Goal: Download file/media

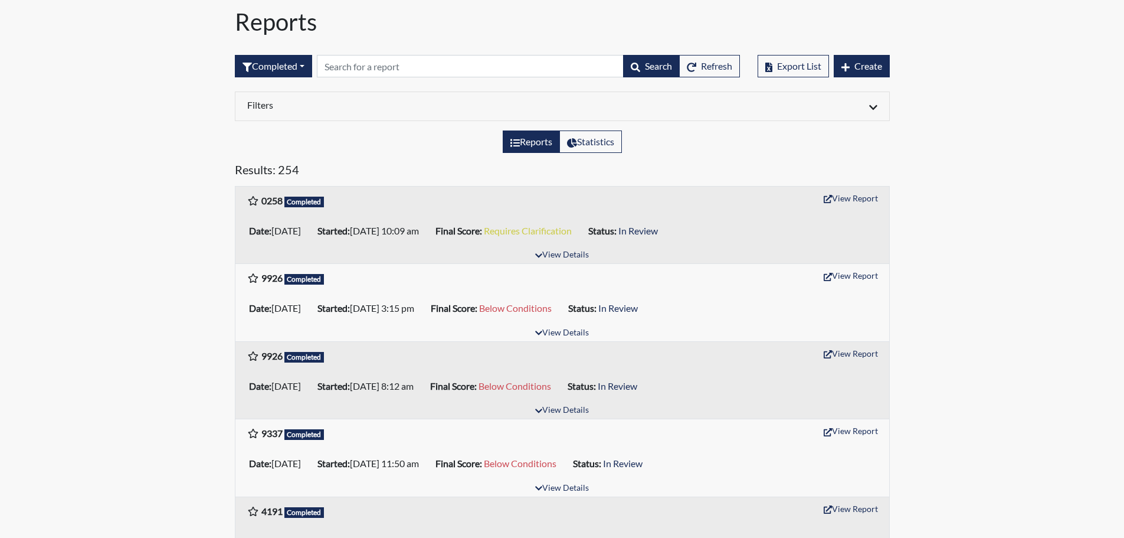
scroll to position [59, 0]
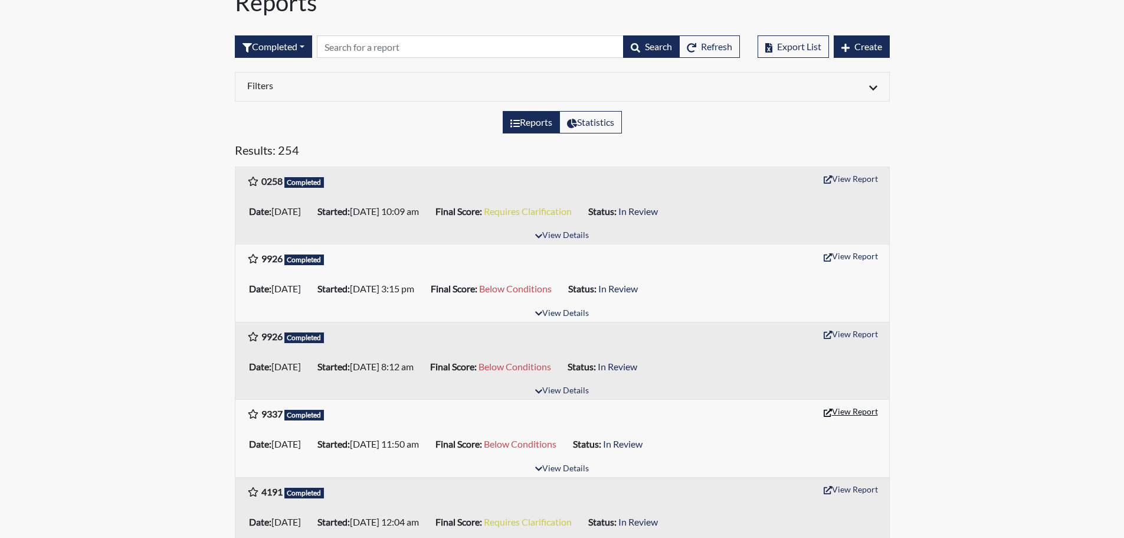
click at [858, 411] on button "View Report" at bounding box center [850, 411] width 65 height 18
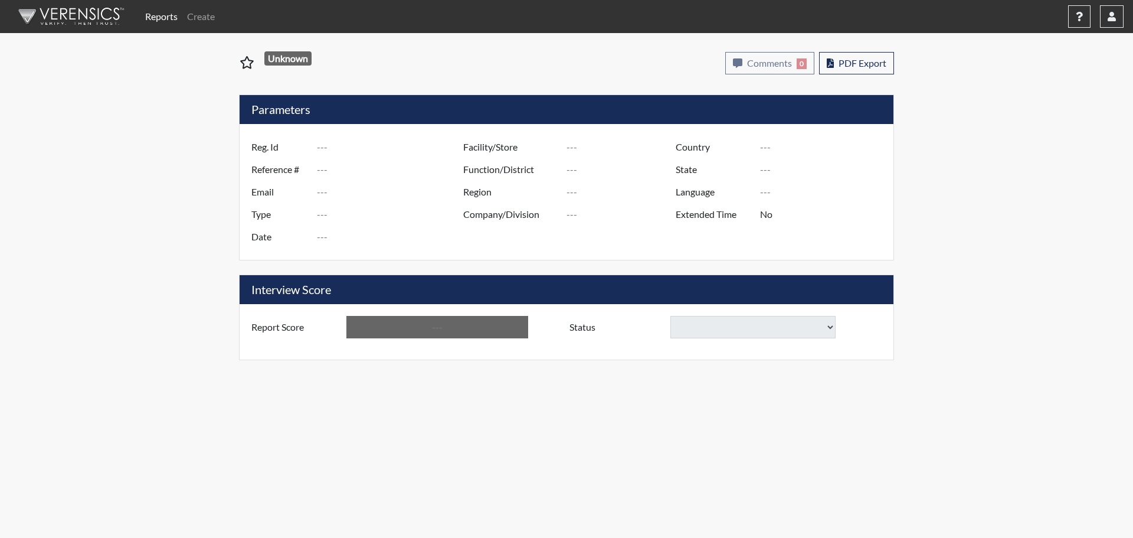
type input "9337"
type input "51536"
type input "rafaeltorresjr777@yahoo.com"
type input "Pre-Employment"
type input "Oct 1, 2025"
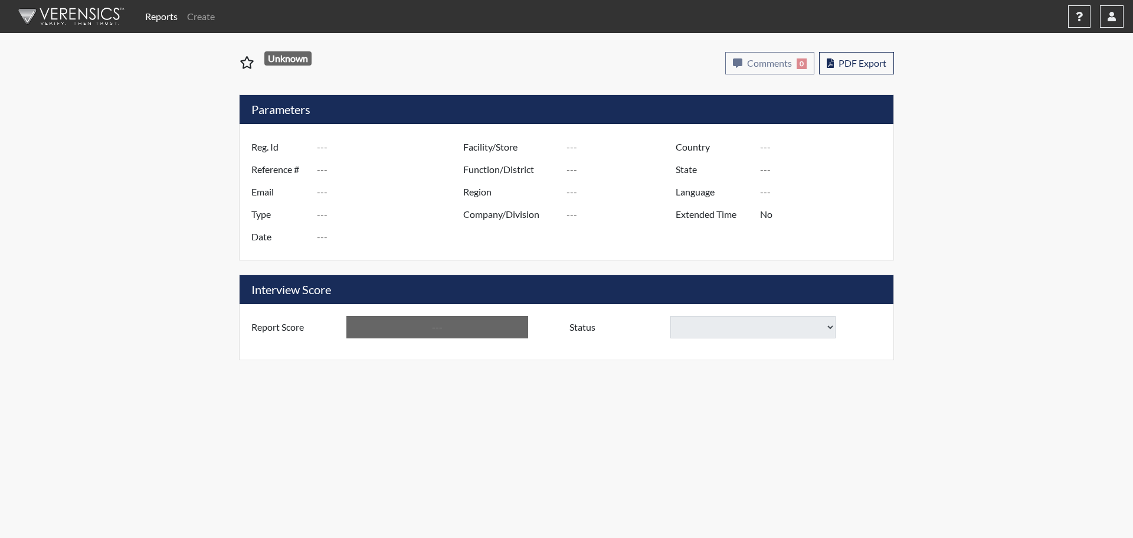
type input "[GEOGRAPHIC_DATA]"
type input "[US_STATE]"
type input "English"
type input "Below Conditions"
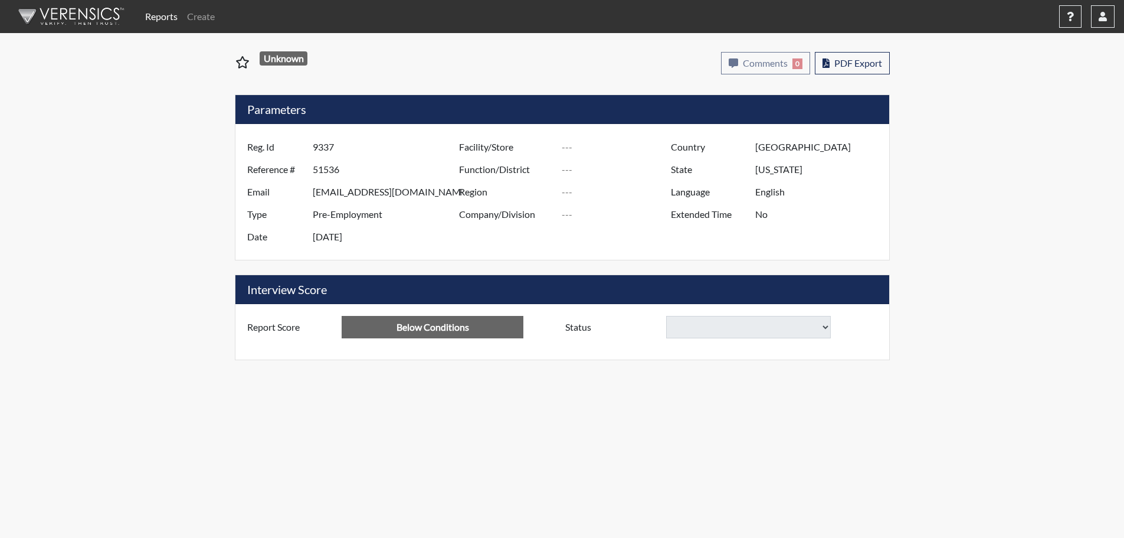
select select
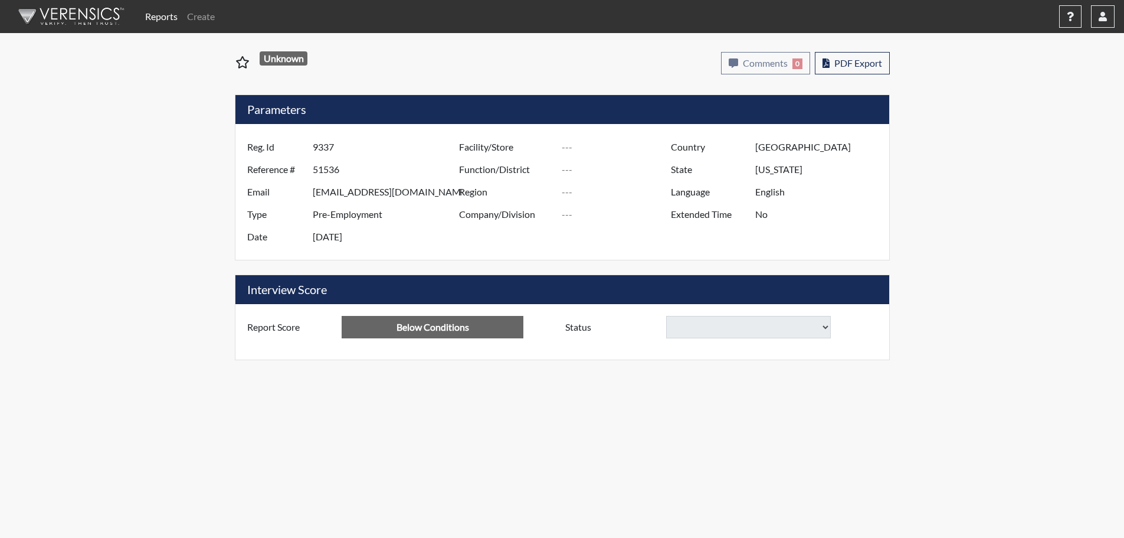
select select
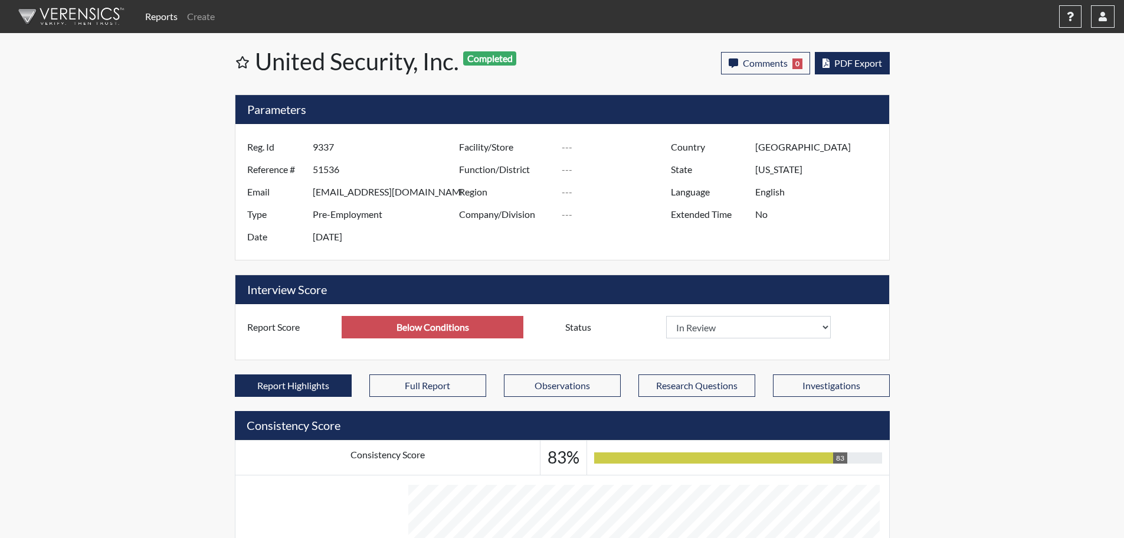
scroll to position [196, 490]
click at [836, 69] on button "PDF Export" at bounding box center [852, 63] width 75 height 22
